Goal: Task Accomplishment & Management: Manage account settings

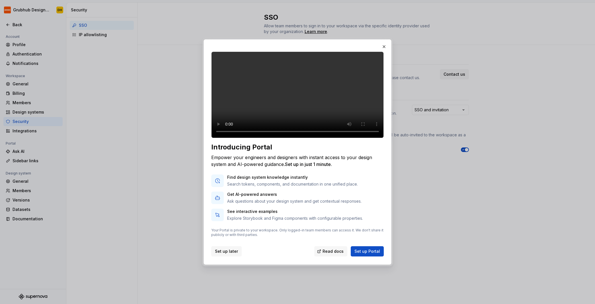
click at [226, 253] on button "Set up later" at bounding box center [226, 251] width 30 height 10
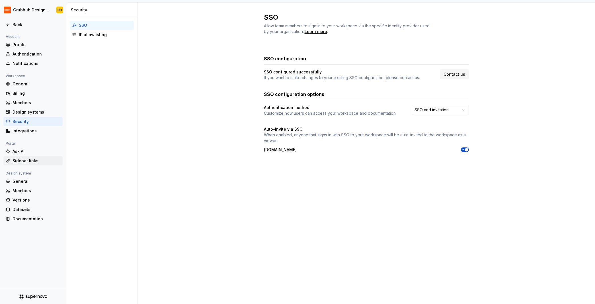
click at [26, 159] on div "Sidebar links" at bounding box center [37, 161] width 48 height 6
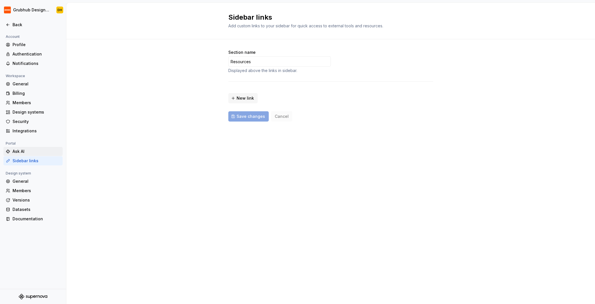
click at [25, 149] on div "Ask AI" at bounding box center [37, 152] width 48 height 6
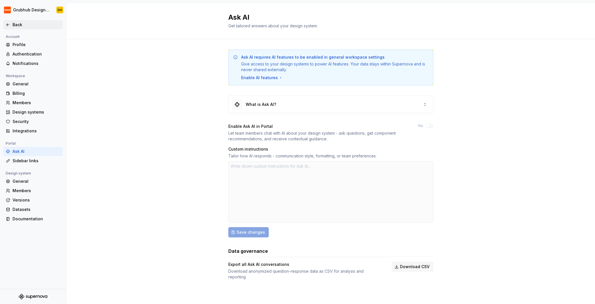
click at [9, 27] on icon at bounding box center [8, 25] width 5 height 5
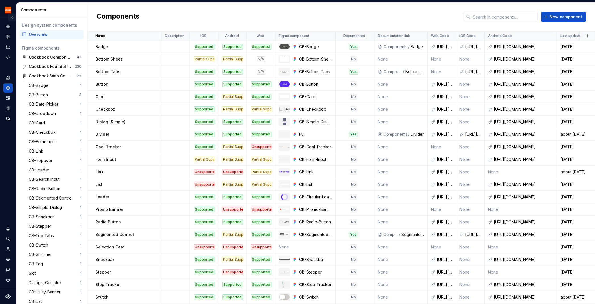
click at [11, 17] on button "Expand sidebar" at bounding box center [12, 17] width 8 height 8
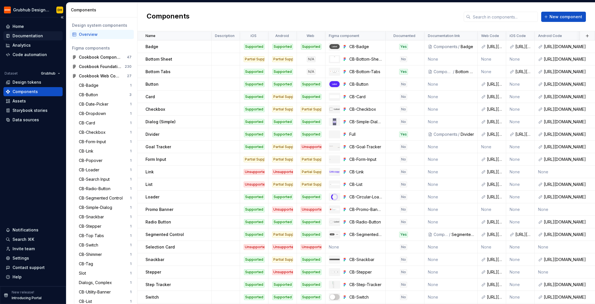
click at [23, 35] on div "Documentation" at bounding box center [28, 36] width 30 height 6
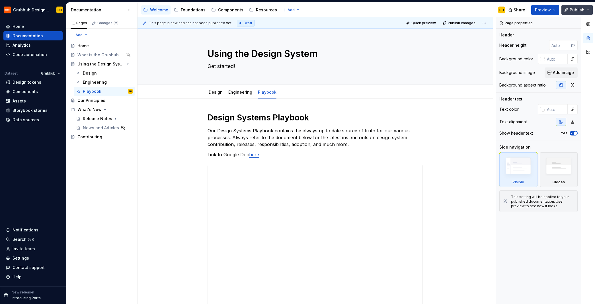
click at [587, 11] on button "Publish" at bounding box center [577, 10] width 31 height 10
click at [544, 10] on span "Preview" at bounding box center [543, 10] width 16 height 6
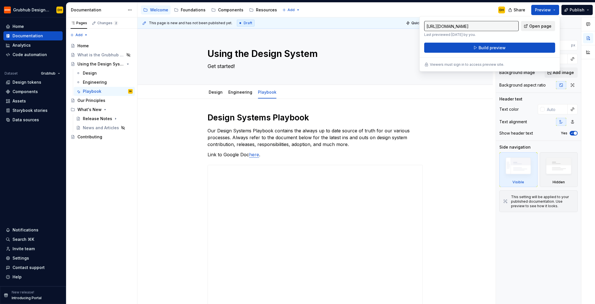
click at [533, 26] on span "Open page" at bounding box center [541, 26] width 22 height 6
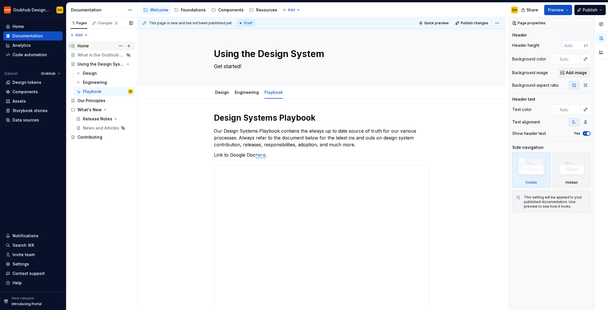
click at [101, 46] on div "Home" at bounding box center [104, 46] width 55 height 8
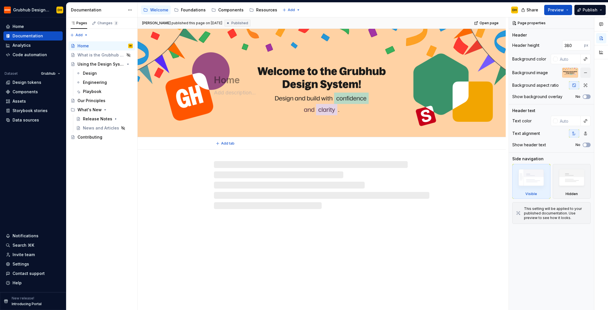
click at [297, 126] on div "Home" at bounding box center [322, 83] width 368 height 108
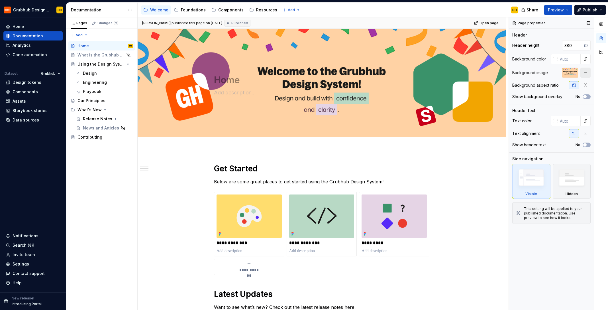
click at [585, 74] on button "button" at bounding box center [585, 73] width 10 height 10
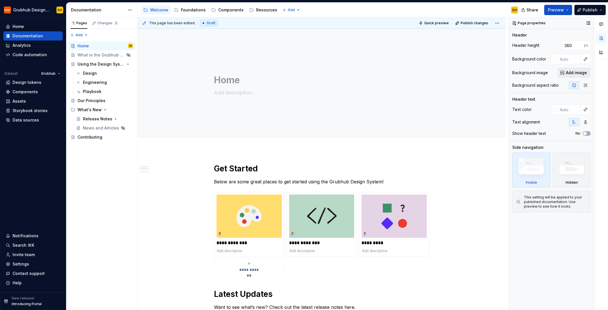
click at [563, 74] on button "Add image" at bounding box center [573, 73] width 33 height 10
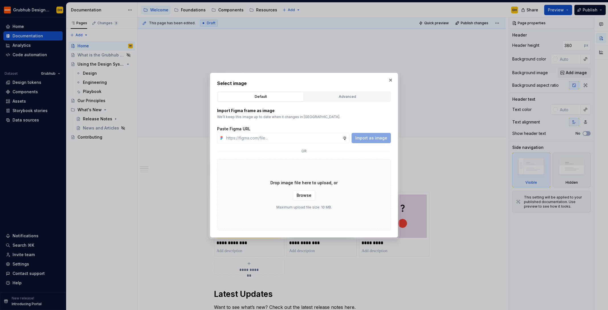
click at [338, 96] on div "Advanced" at bounding box center [347, 97] width 82 height 6
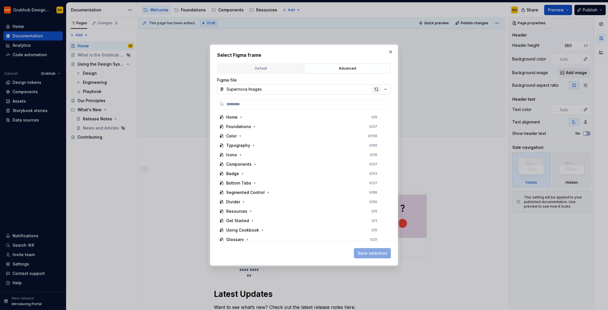
click at [376, 90] on div "button" at bounding box center [376, 89] width 8 height 8
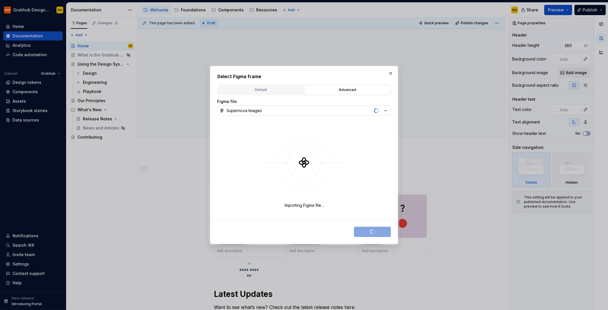
click at [281, 106] on button "Supernova Images" at bounding box center [304, 110] width 174 height 10
click at [289, 100] on div "Select Figma frame Default Advanced Import Figma frame as image We’ll keep this…" at bounding box center [304, 155] width 608 height 310
type textarea "*"
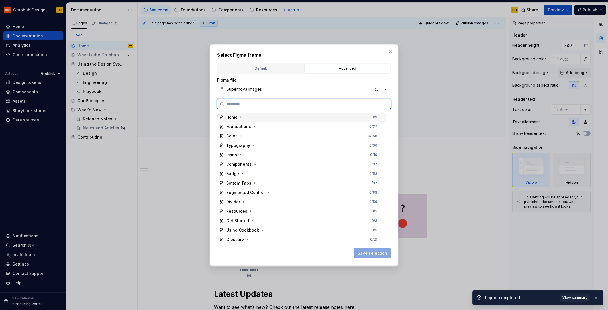
click at [234, 119] on div "Home" at bounding box center [231, 117] width 11 height 6
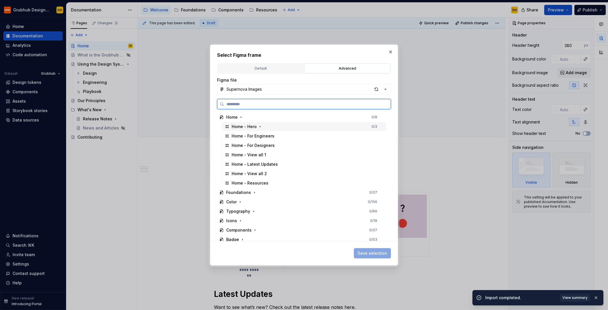
click at [238, 124] on div "Home - Hero" at bounding box center [244, 127] width 25 height 6
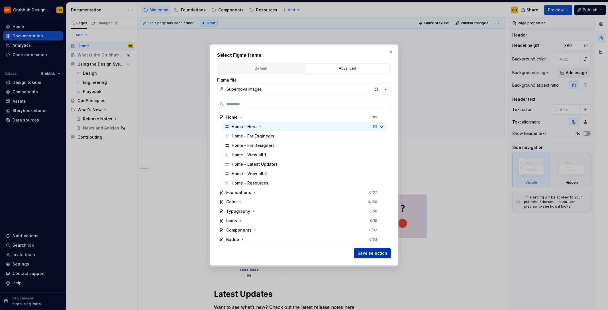
click at [381, 253] on span "Save selection" at bounding box center [373, 253] width 30 height 6
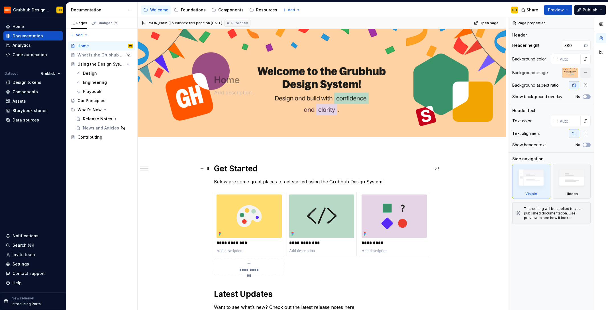
click at [271, 168] on h1 "Get Started" at bounding box center [321, 168] width 215 height 10
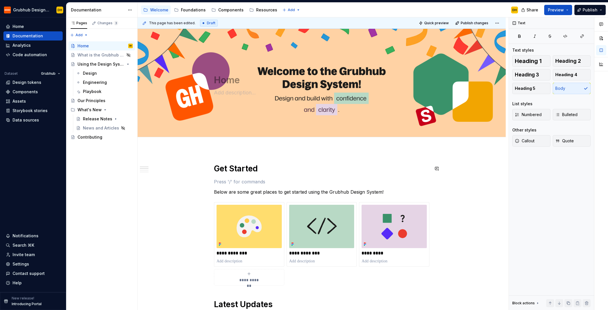
type textarea "*"
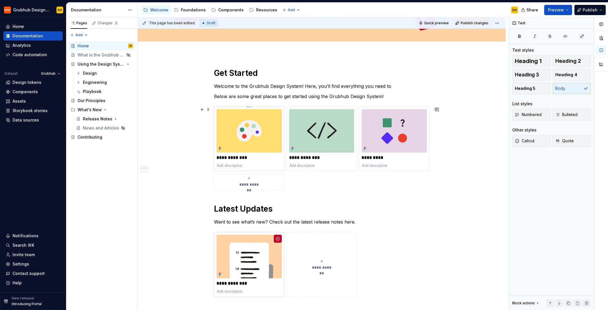
scroll to position [97, 0]
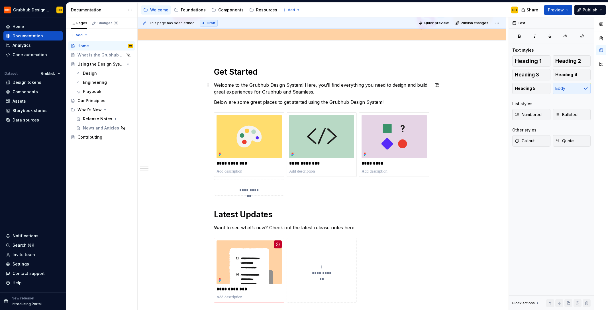
click at [227, 91] on p "Welcome to the Grubhub Design System! Here, you’ll find everything you need to …" at bounding box center [321, 88] width 215 height 14
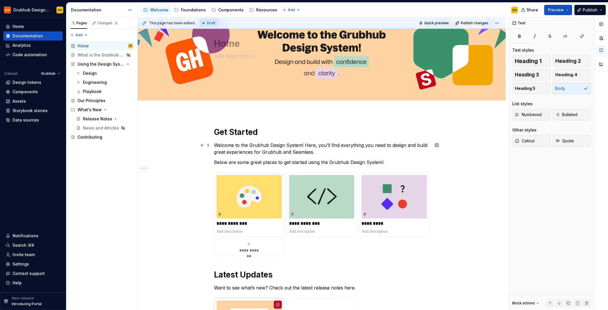
scroll to position [37, 0]
click at [351, 151] on p "Welcome to the Grubhub Design System! Here, you’ll find everything you need to …" at bounding box center [321, 148] width 215 height 14
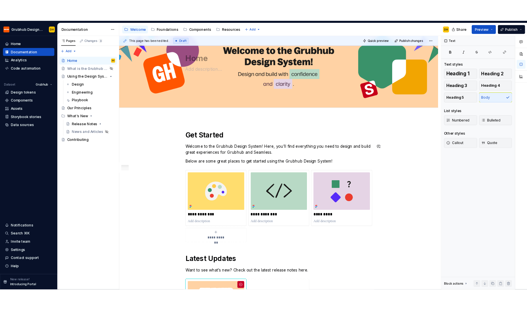
scroll to position [0, 0]
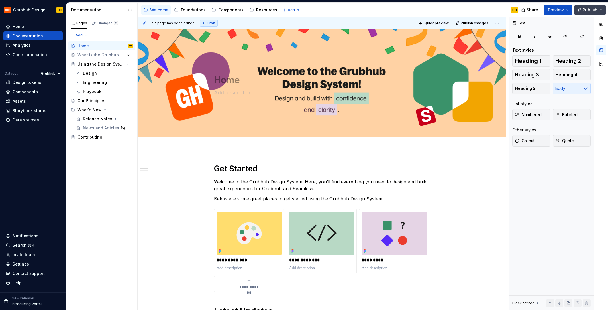
click at [595, 7] on button "Publish" at bounding box center [589, 10] width 31 height 10
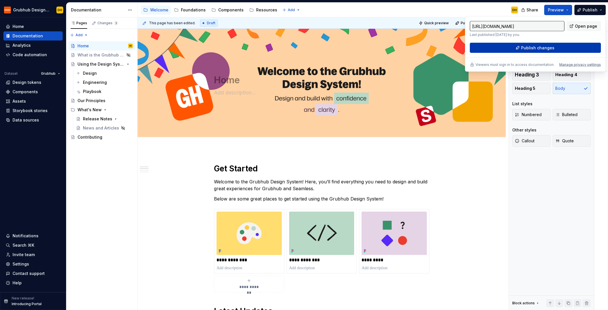
click at [545, 47] on span "Publish changes" at bounding box center [537, 48] width 33 height 6
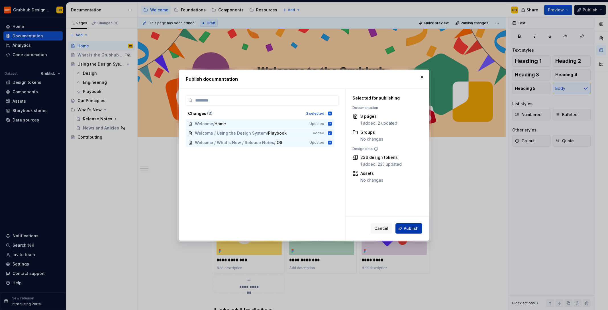
click at [408, 228] on span "Publish" at bounding box center [411, 228] width 15 height 6
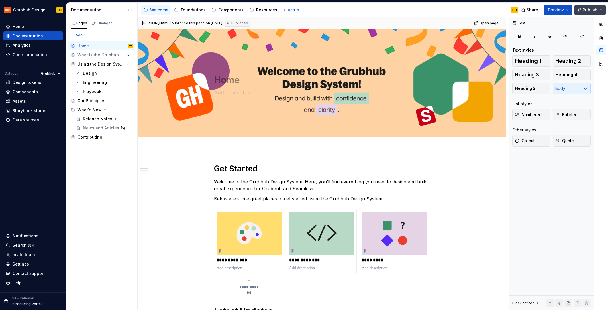
click at [594, 12] on span "Publish" at bounding box center [590, 10] width 15 height 6
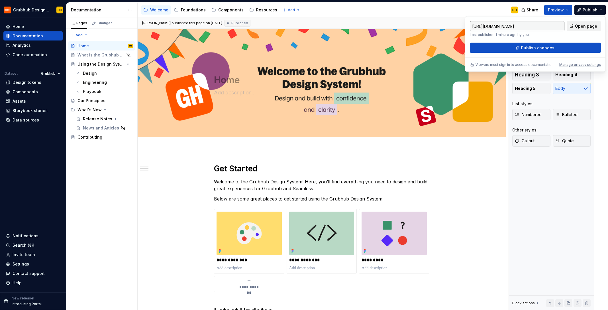
click at [583, 25] on span "Open page" at bounding box center [586, 26] width 22 height 6
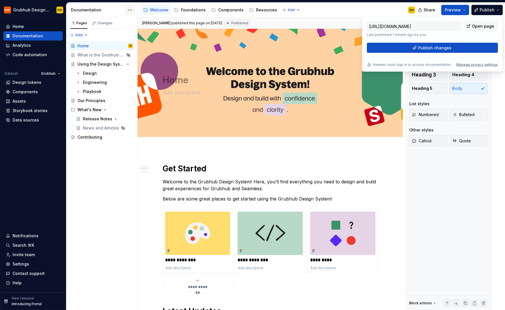
click at [130, 9] on html "Grubhub Design System DH Home Documentation Analytics Code automation Dataset G…" at bounding box center [252, 155] width 505 height 310
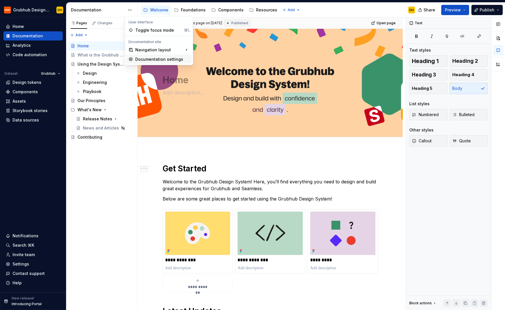
click at [151, 59] on div "Documentation settings" at bounding box center [162, 59] width 54 height 6
type textarea "*"
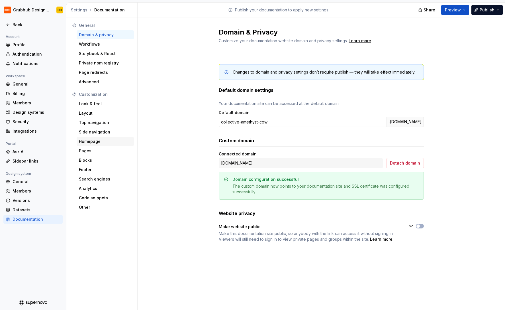
click at [93, 144] on div "Homepage" at bounding box center [105, 141] width 53 height 6
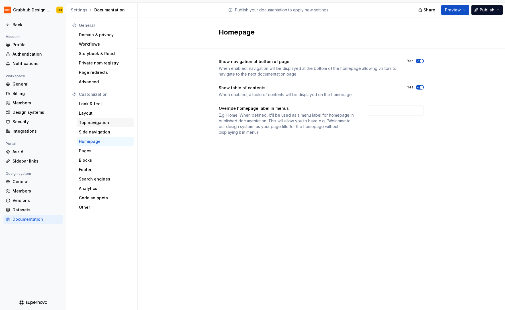
click at [89, 123] on div "Top navigation" at bounding box center [105, 123] width 53 height 6
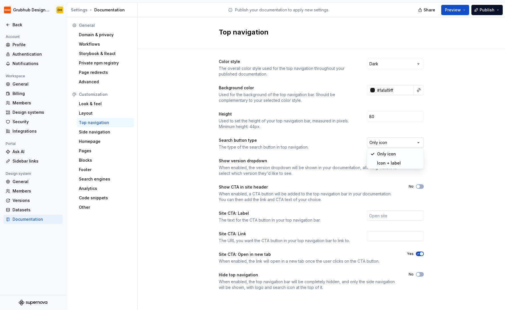
click at [414, 144] on html "Grubhub Design System DH Back Account Profile Authentication Notifications Work…" at bounding box center [252, 155] width 505 height 310
drag, startPoint x: 444, startPoint y: 141, endPoint x: 435, endPoint y: 140, distance: 9.2
click at [444, 141] on html "Grubhub Design System DH Back Account Profile Authentication Notifications Work…" at bounding box center [252, 155] width 505 height 310
click at [101, 131] on div "Side navigation" at bounding box center [105, 132] width 53 height 6
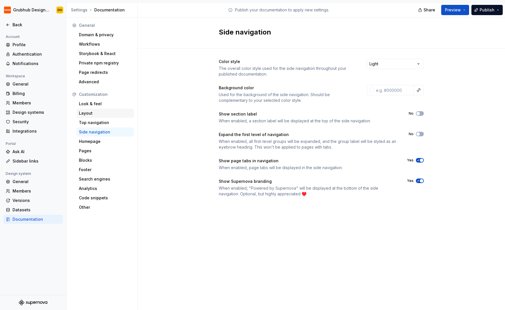
click at [99, 110] on div "Layout" at bounding box center [105, 113] width 53 height 6
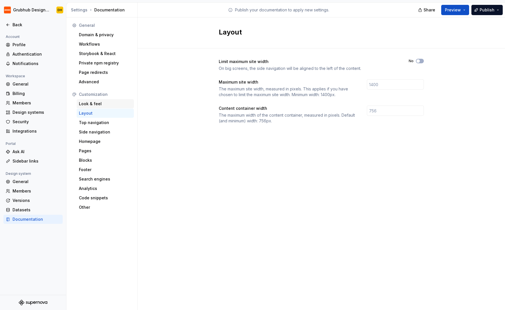
click at [107, 107] on div "Look & feel" at bounding box center [105, 103] width 57 height 9
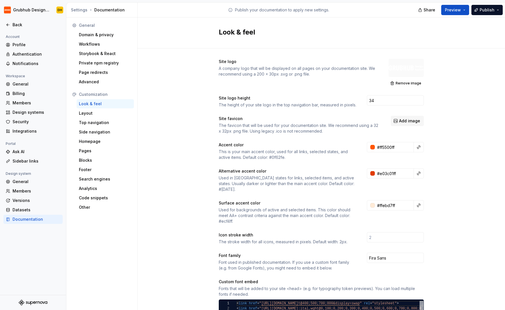
click at [319, 85] on div "Site logo A company logo that will be displayed on all pages on your documentat…" at bounding box center [321, 73] width 205 height 28
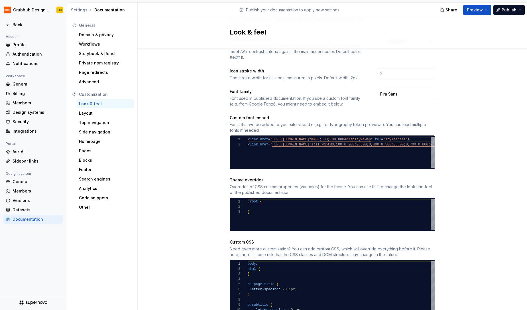
scroll to position [258, 0]
